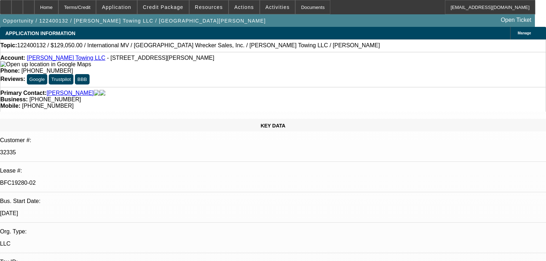
select select "0"
select select "2"
select select "0.1"
select select "4"
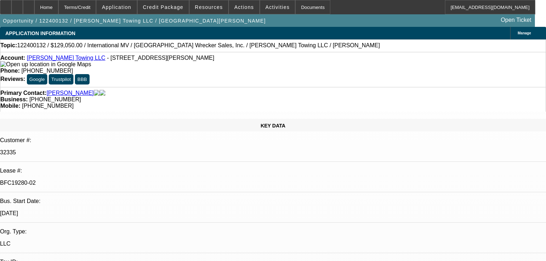
select select "0"
select select "2"
select select "0.1"
select select "4"
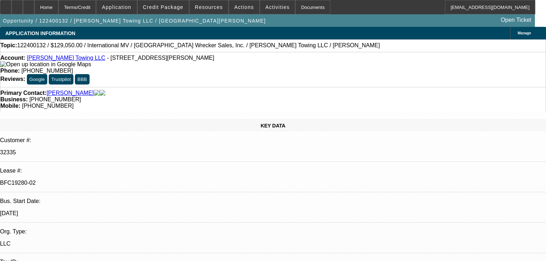
select select "0"
select select "2"
select select "0.1"
select select "4"
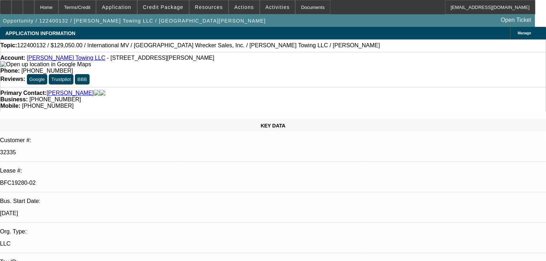
select select "0"
select select "2"
select select "0.1"
select select "4"
